Goal: Task Accomplishment & Management: Manage account settings

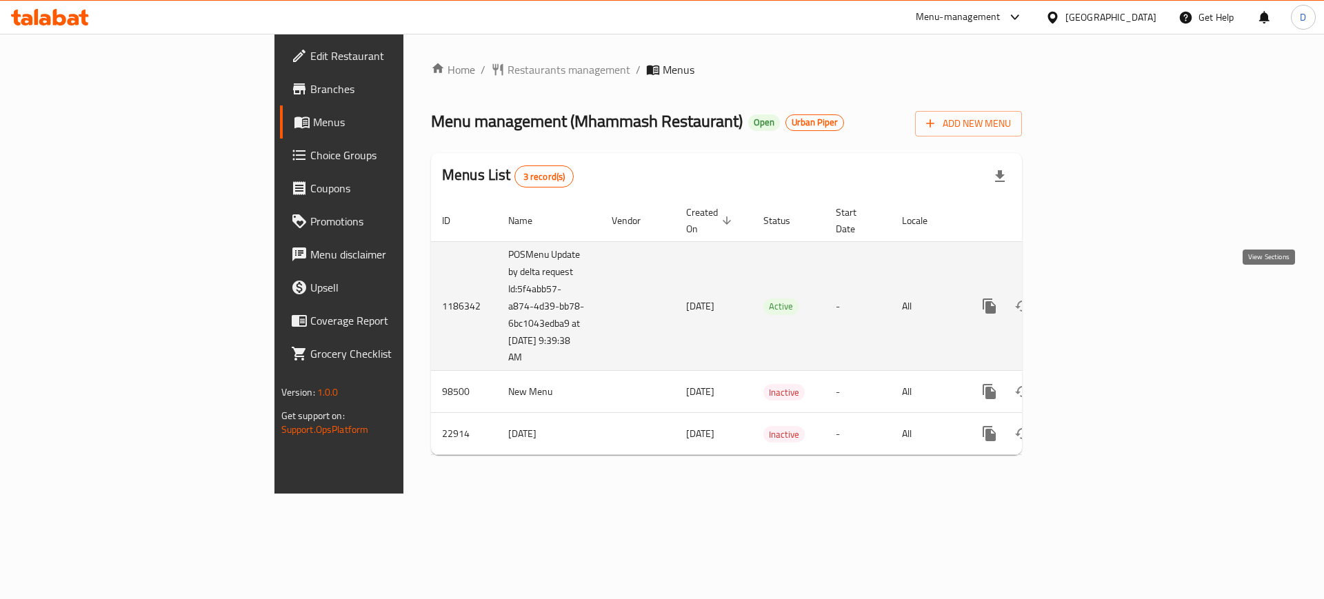
click at [1098, 298] on icon "enhanced table" at bounding box center [1089, 306] width 17 height 17
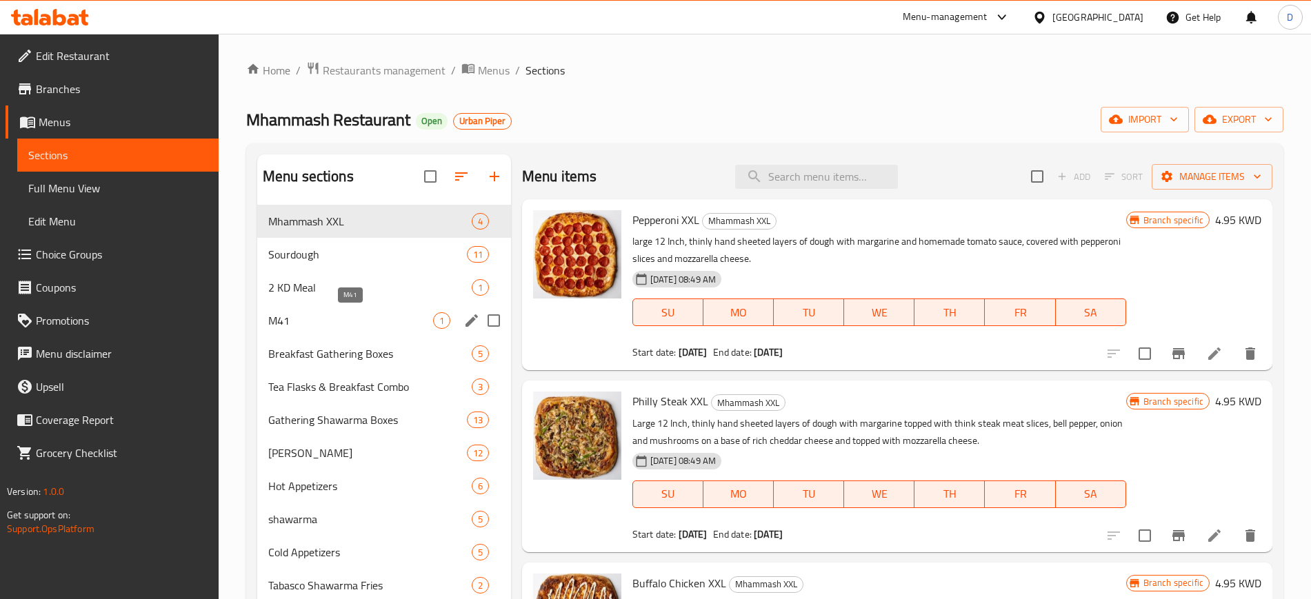
click at [291, 326] on span "M41" at bounding box center [350, 320] width 165 height 17
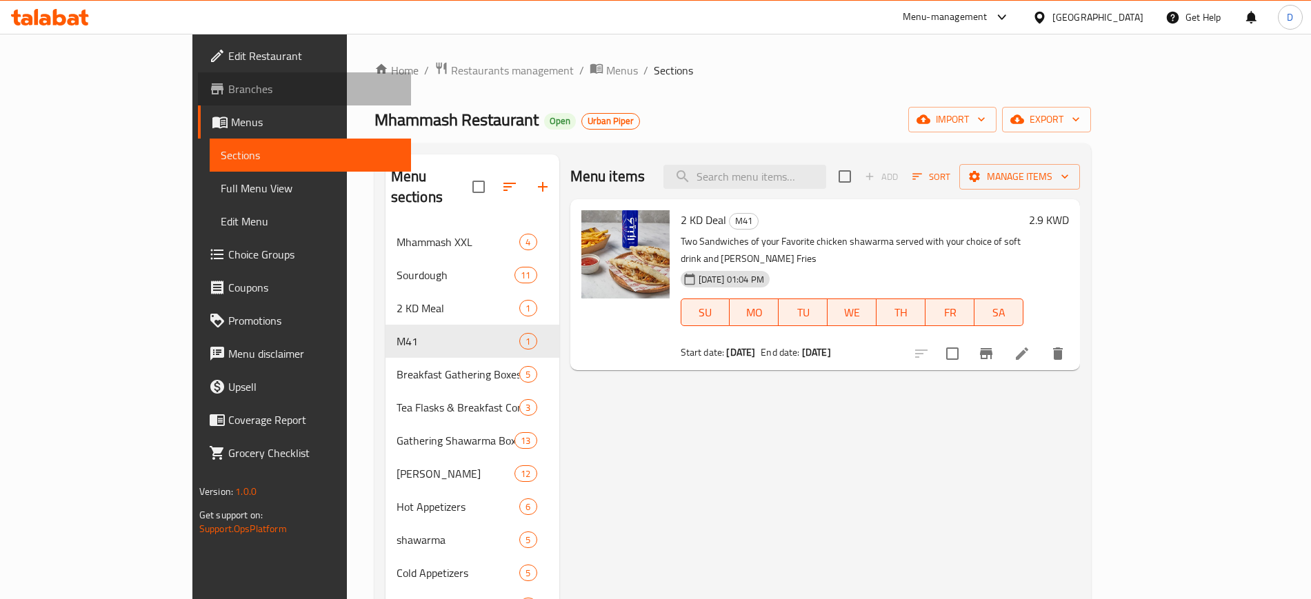
click at [228, 95] on span "Branches" at bounding box center [314, 89] width 172 height 17
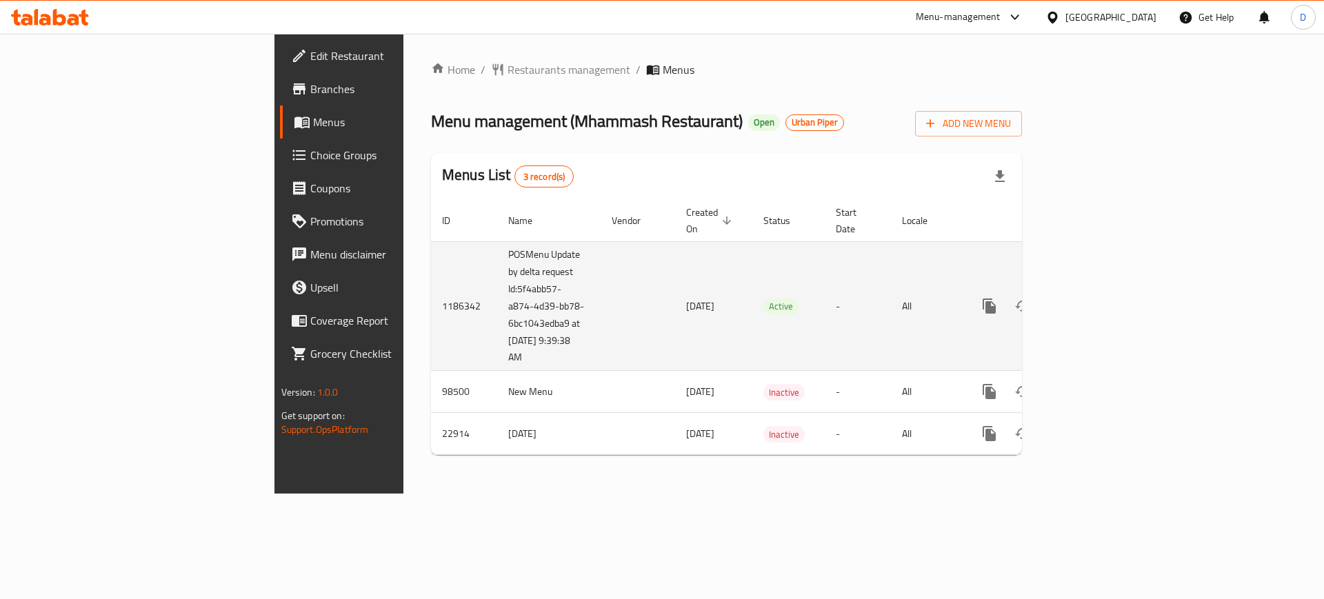
click at [1098, 298] on icon "enhanced table" at bounding box center [1089, 306] width 17 height 17
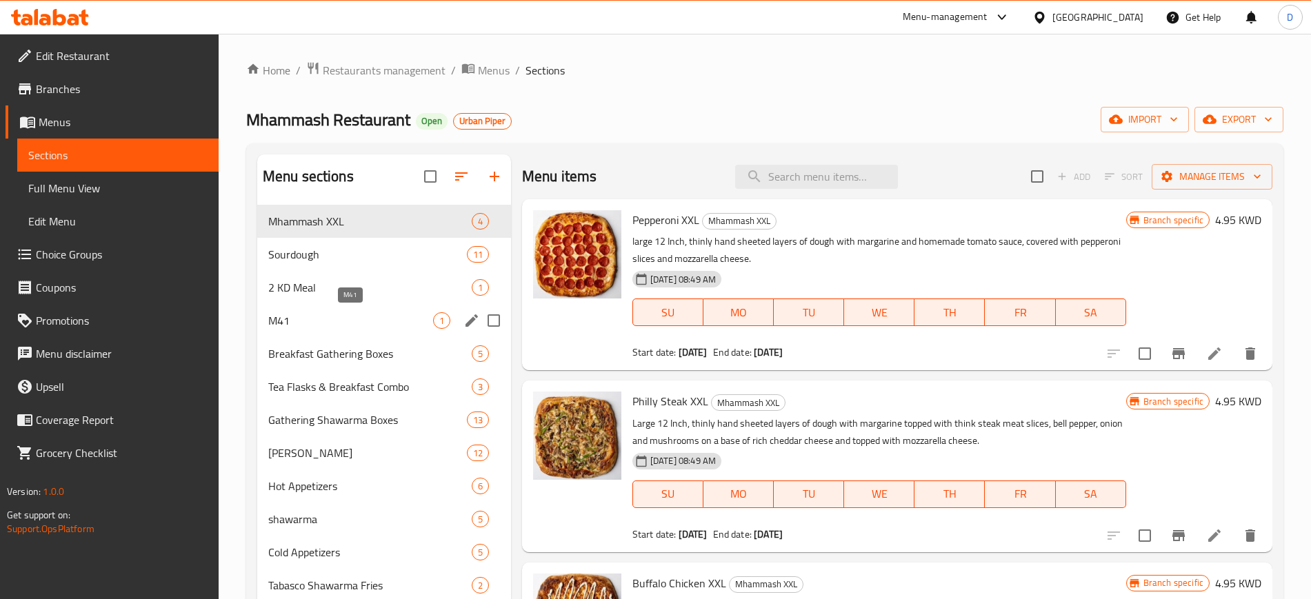
click at [310, 326] on span "M41" at bounding box center [350, 320] width 165 height 17
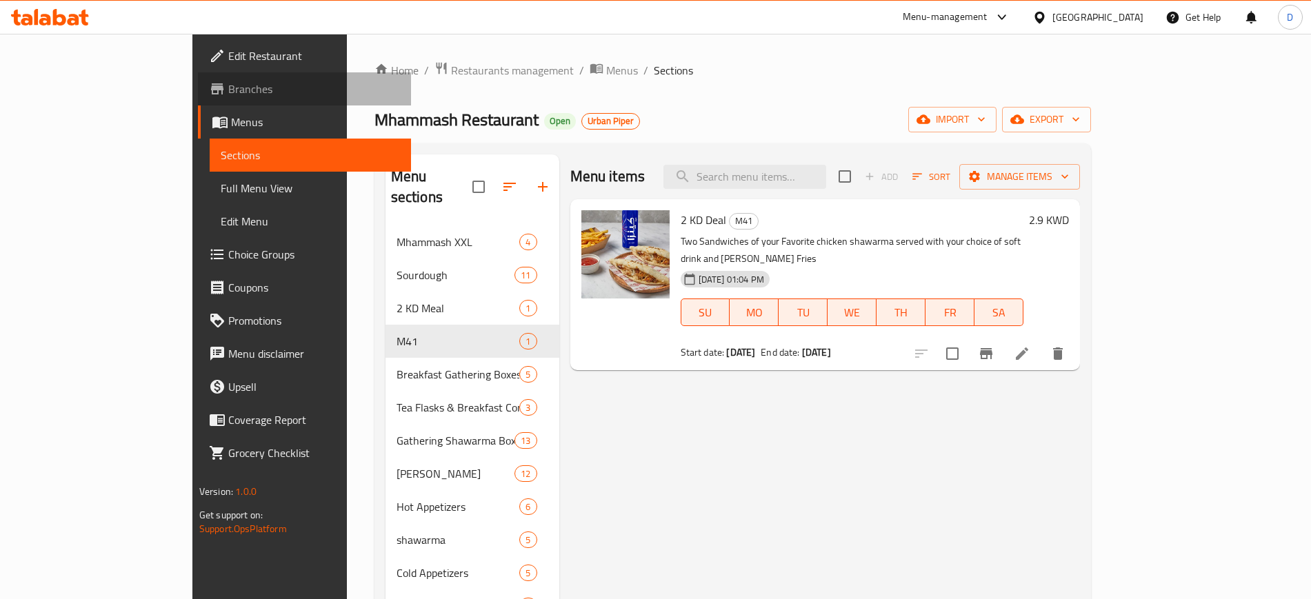
click at [228, 81] on span "Branches" at bounding box center [314, 89] width 172 height 17
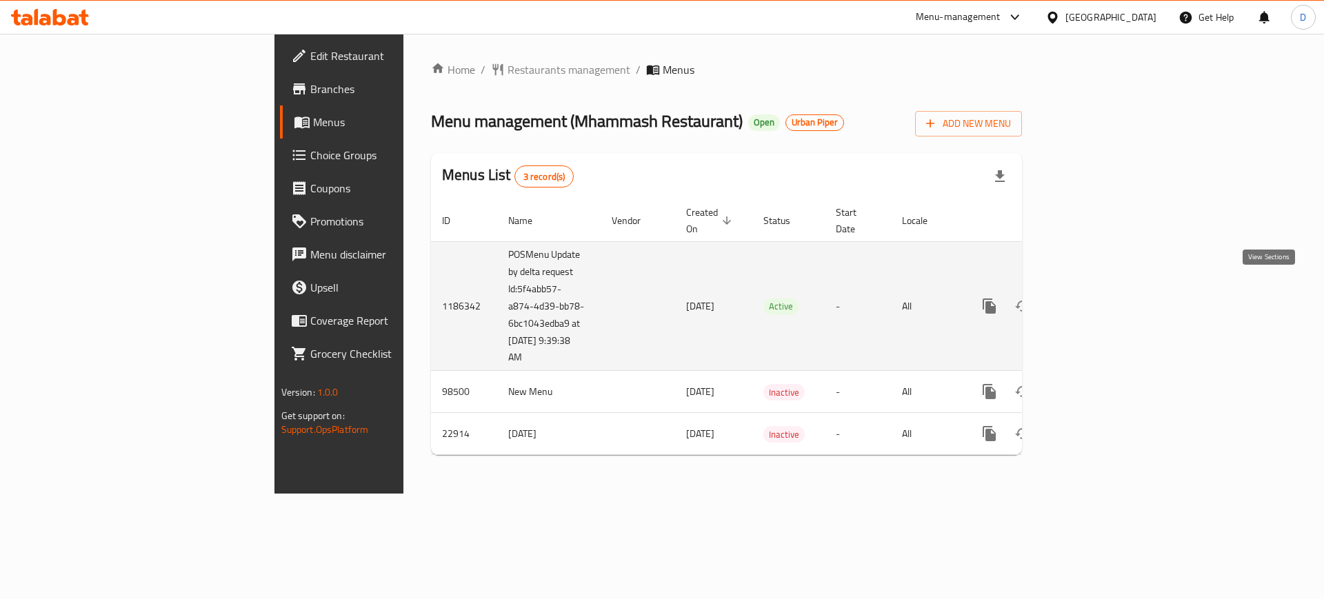
click at [1106, 291] on link "enhanced table" at bounding box center [1089, 306] width 33 height 33
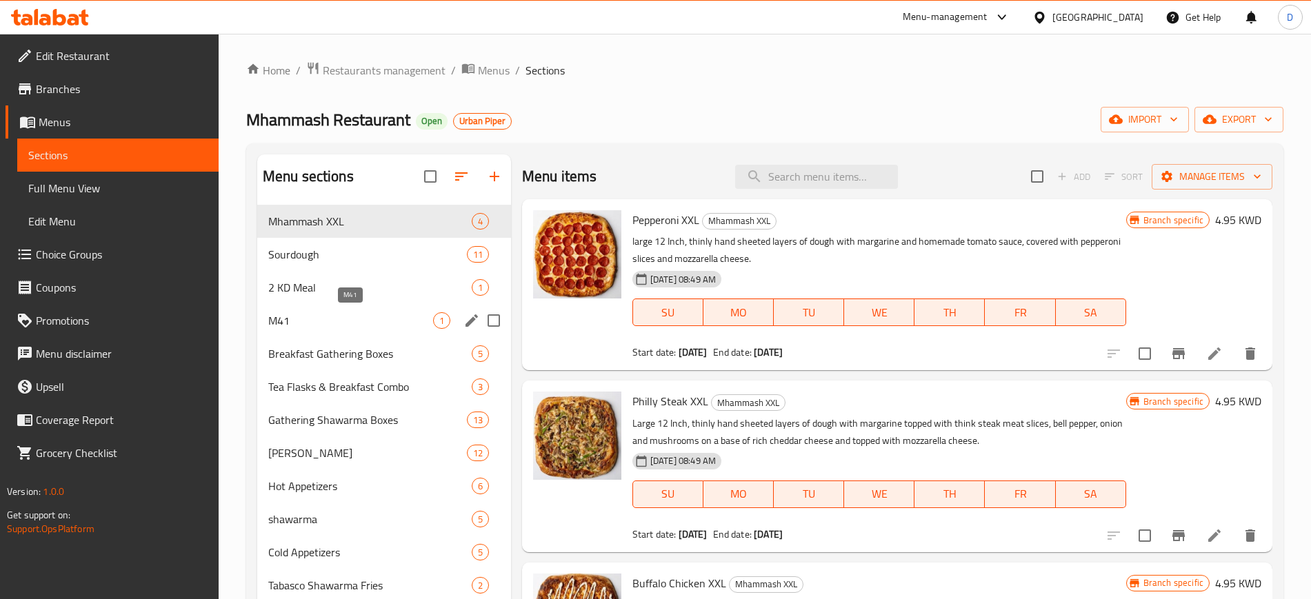
click at [304, 318] on span "M41" at bounding box center [350, 320] width 165 height 17
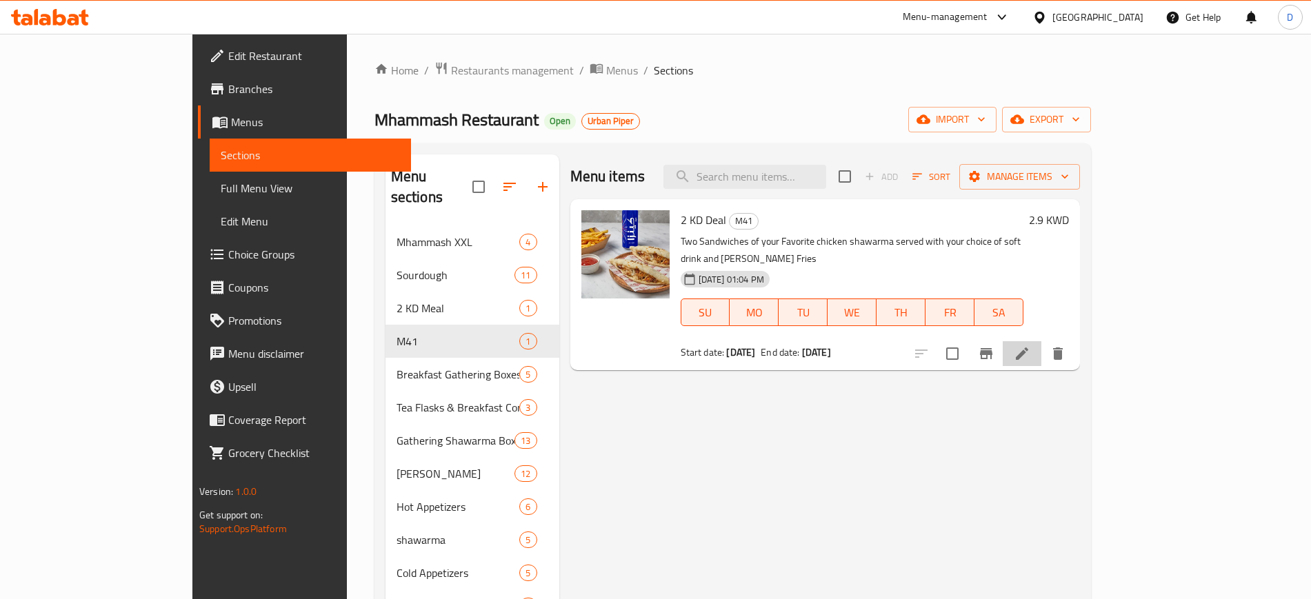
click at [1042, 341] on li at bounding box center [1022, 353] width 39 height 25
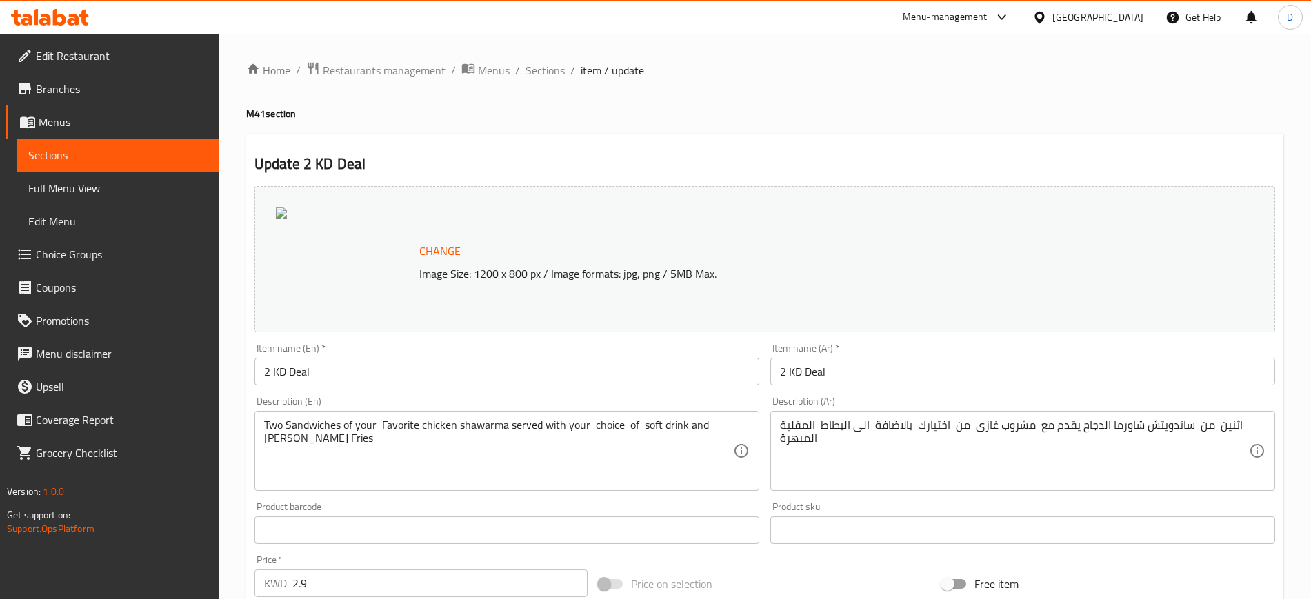
click at [77, 156] on span "Sections" at bounding box center [117, 155] width 179 height 17
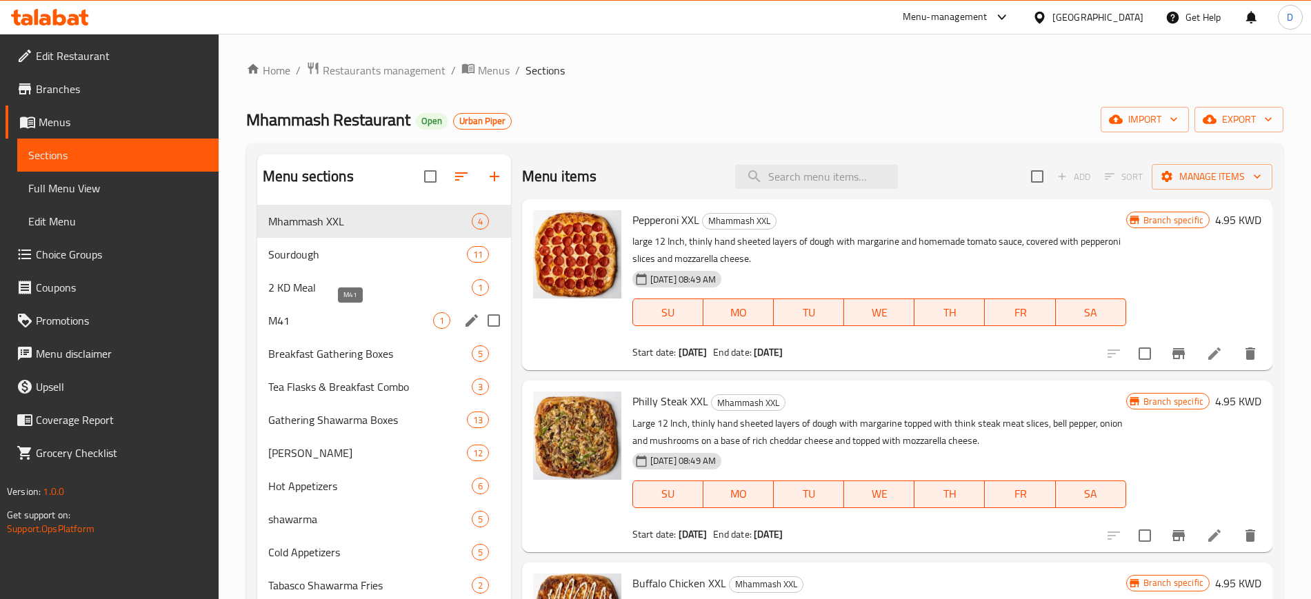
click at [310, 319] on span "M41" at bounding box center [350, 320] width 165 height 17
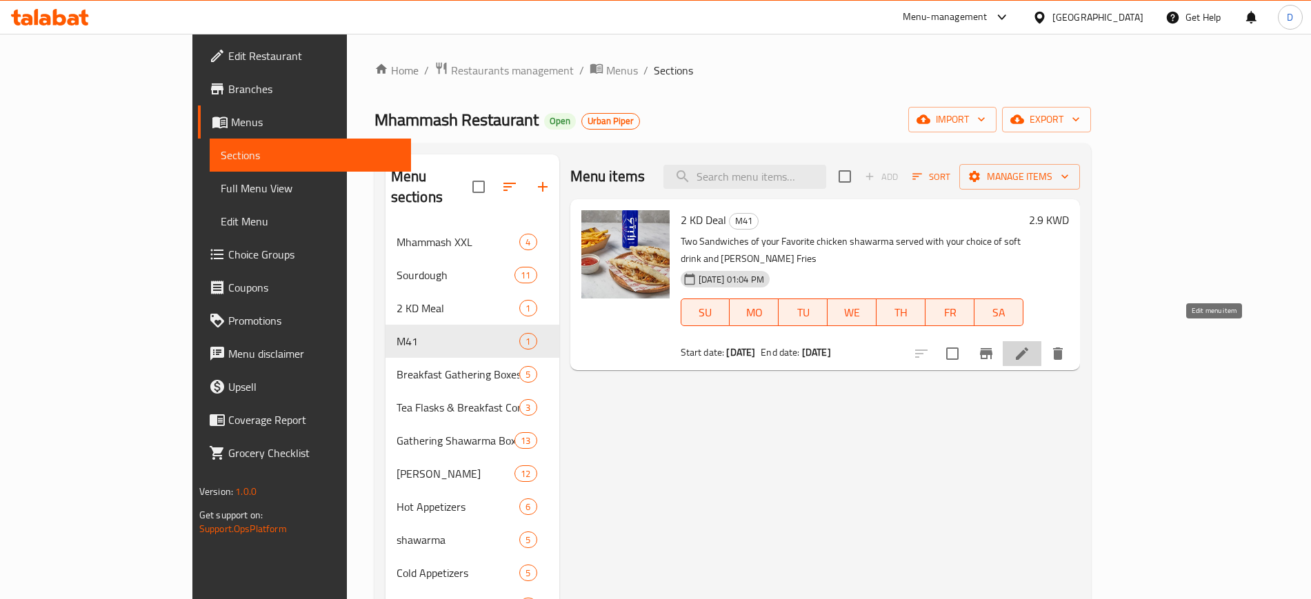
click at [1031, 346] on icon at bounding box center [1022, 354] width 17 height 17
